Goal: Task Accomplishment & Management: Manage account settings

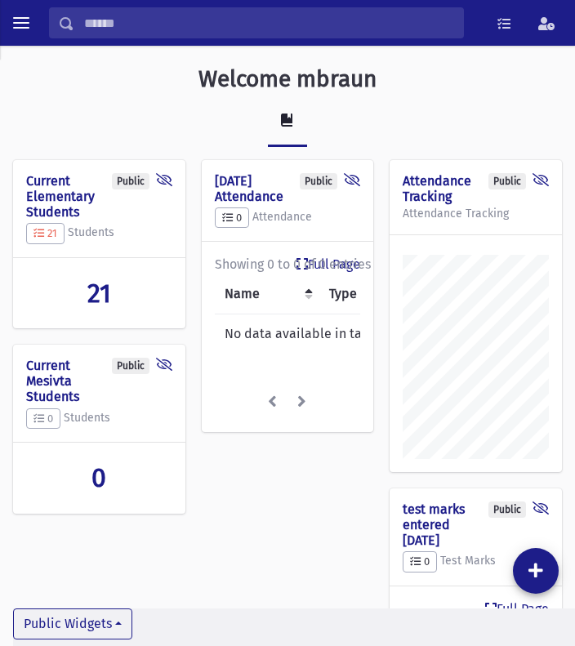
scroll to position [815, 575]
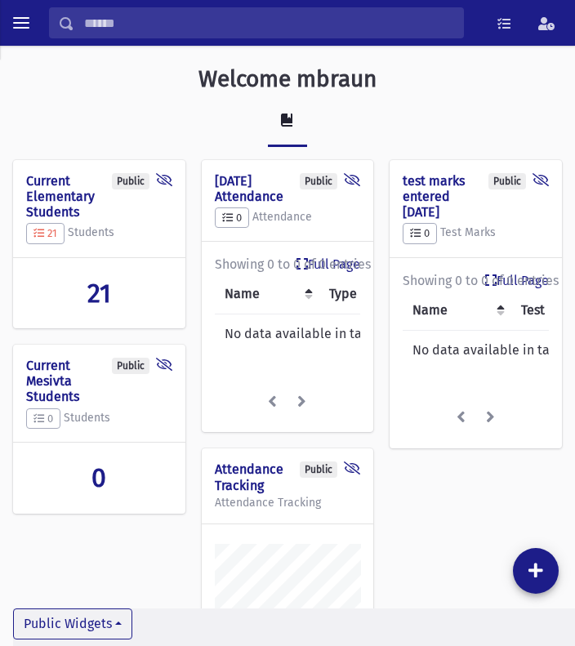
click at [106, 294] on span "21" at bounding box center [99, 293] width 24 height 31
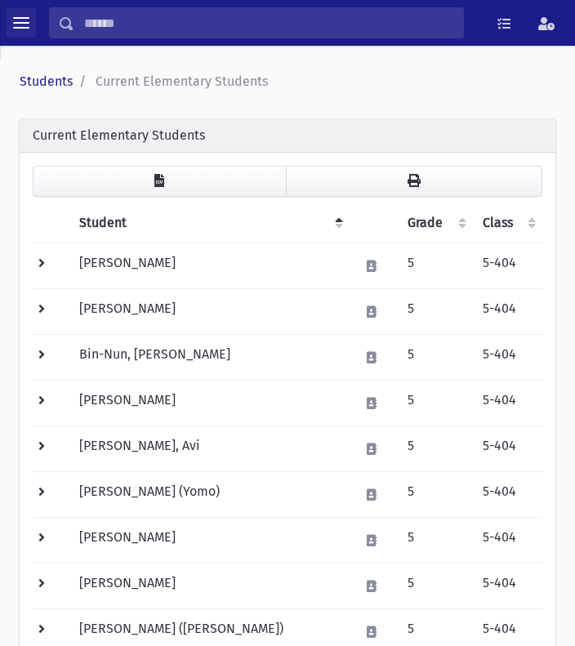
click at [10, 16] on button "toggle menu" at bounding box center [21, 22] width 29 height 29
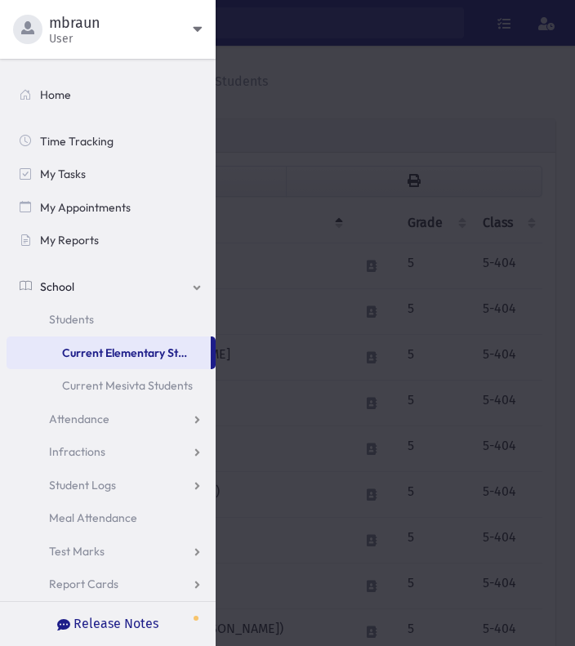
click at [166, 33] on span "User" at bounding box center [121, 39] width 144 height 13
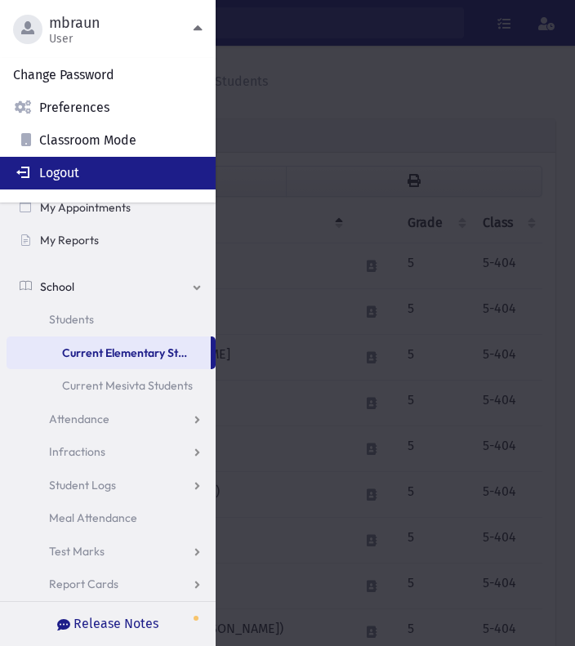
click at [88, 171] on link "Logout" at bounding box center [107, 173] width 215 height 33
